Goal: Information Seeking & Learning: Learn about a topic

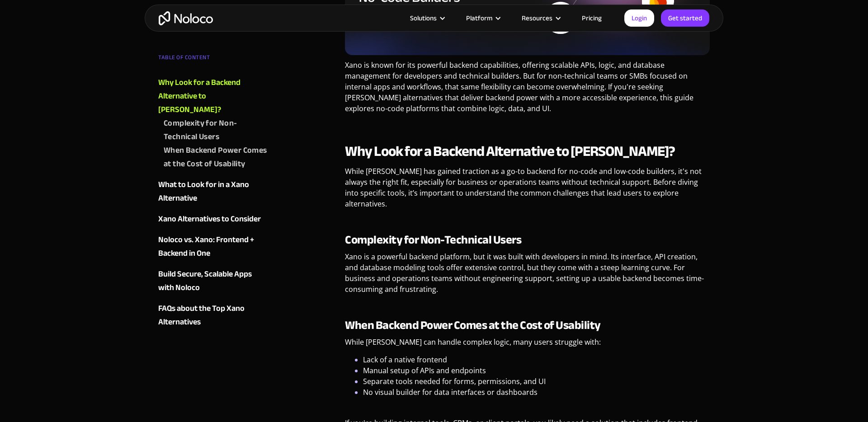
scroll to position [361, 0]
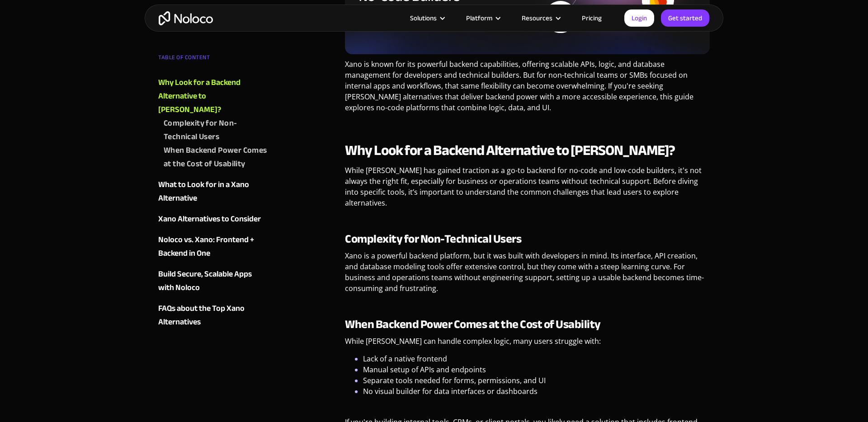
click at [593, 19] on link "Pricing" at bounding box center [592, 18] width 43 height 12
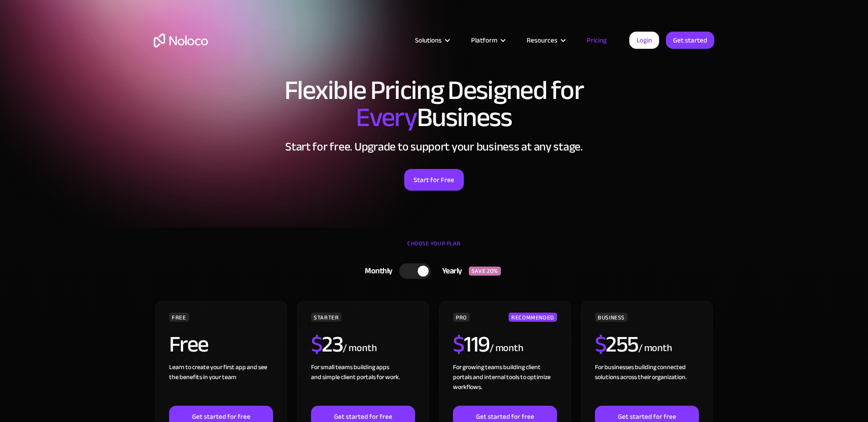
click at [178, 35] on img "home" at bounding box center [181, 40] width 54 height 14
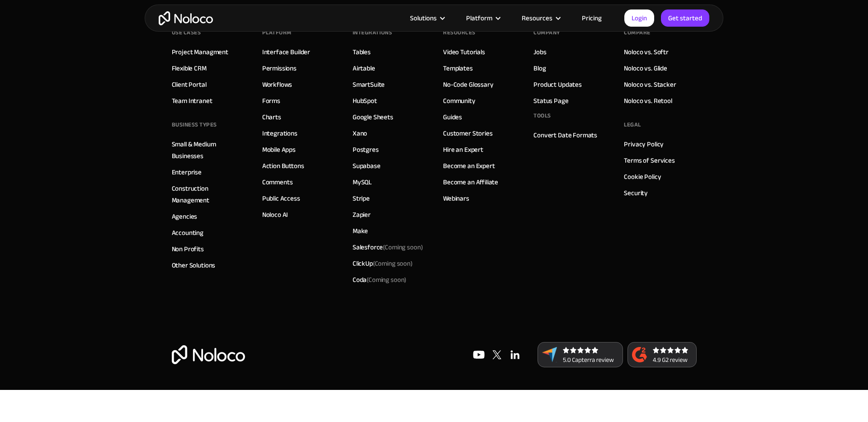
scroll to position [5437, 0]
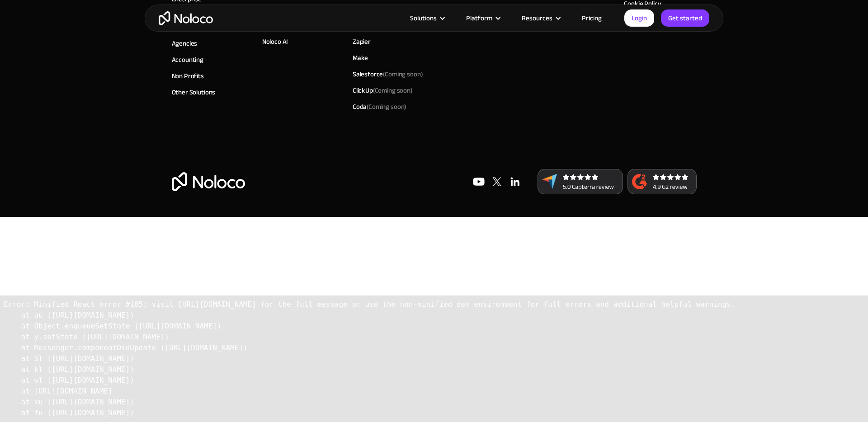
click at [449, 260] on h3 "Minified React error #185; visit [URL][DOMAIN_NAME] for the full message or use…" at bounding box center [434, 273] width 868 height 27
